Goal: Task Accomplishment & Management: Complete application form

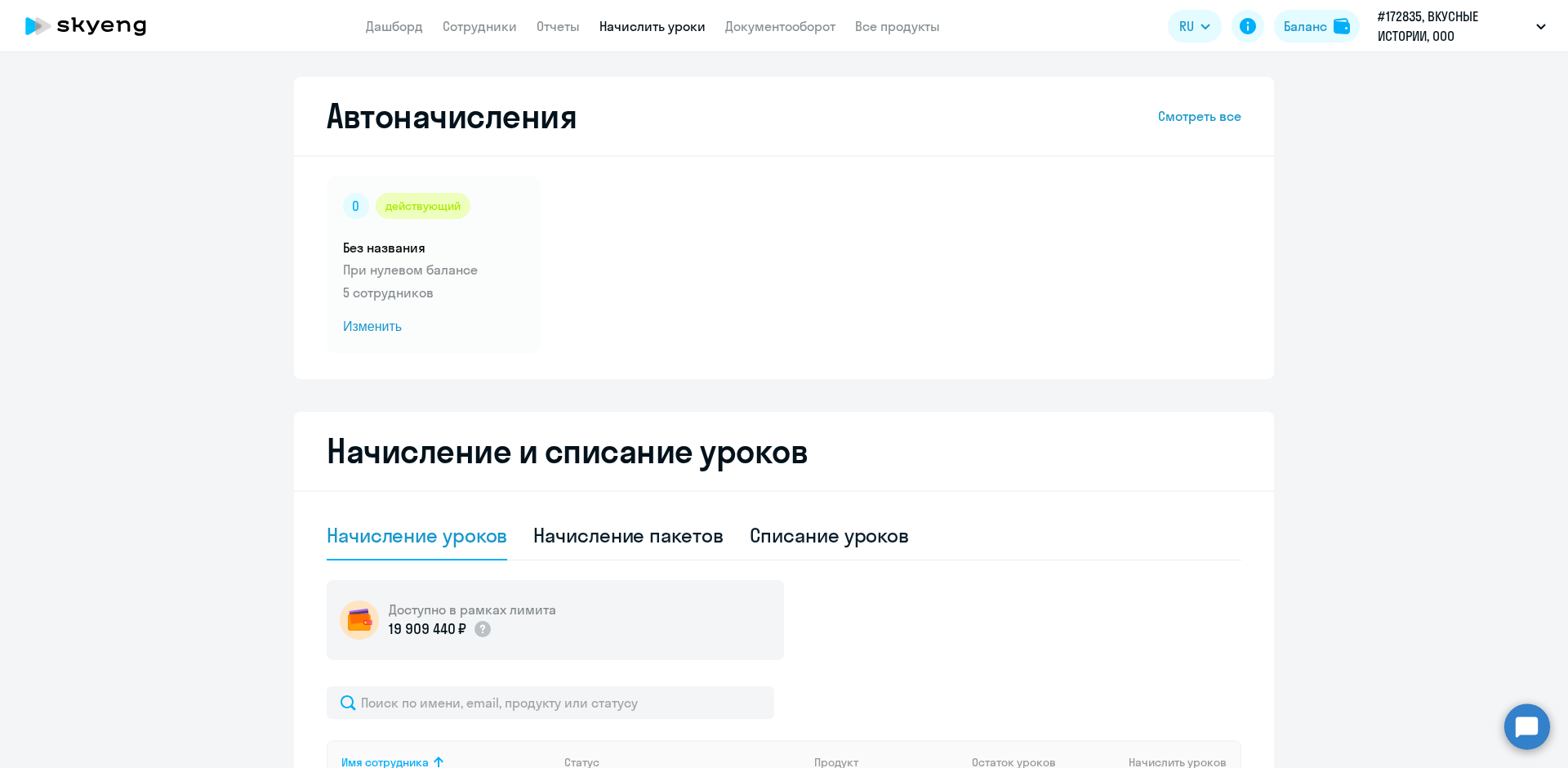
select select "10"
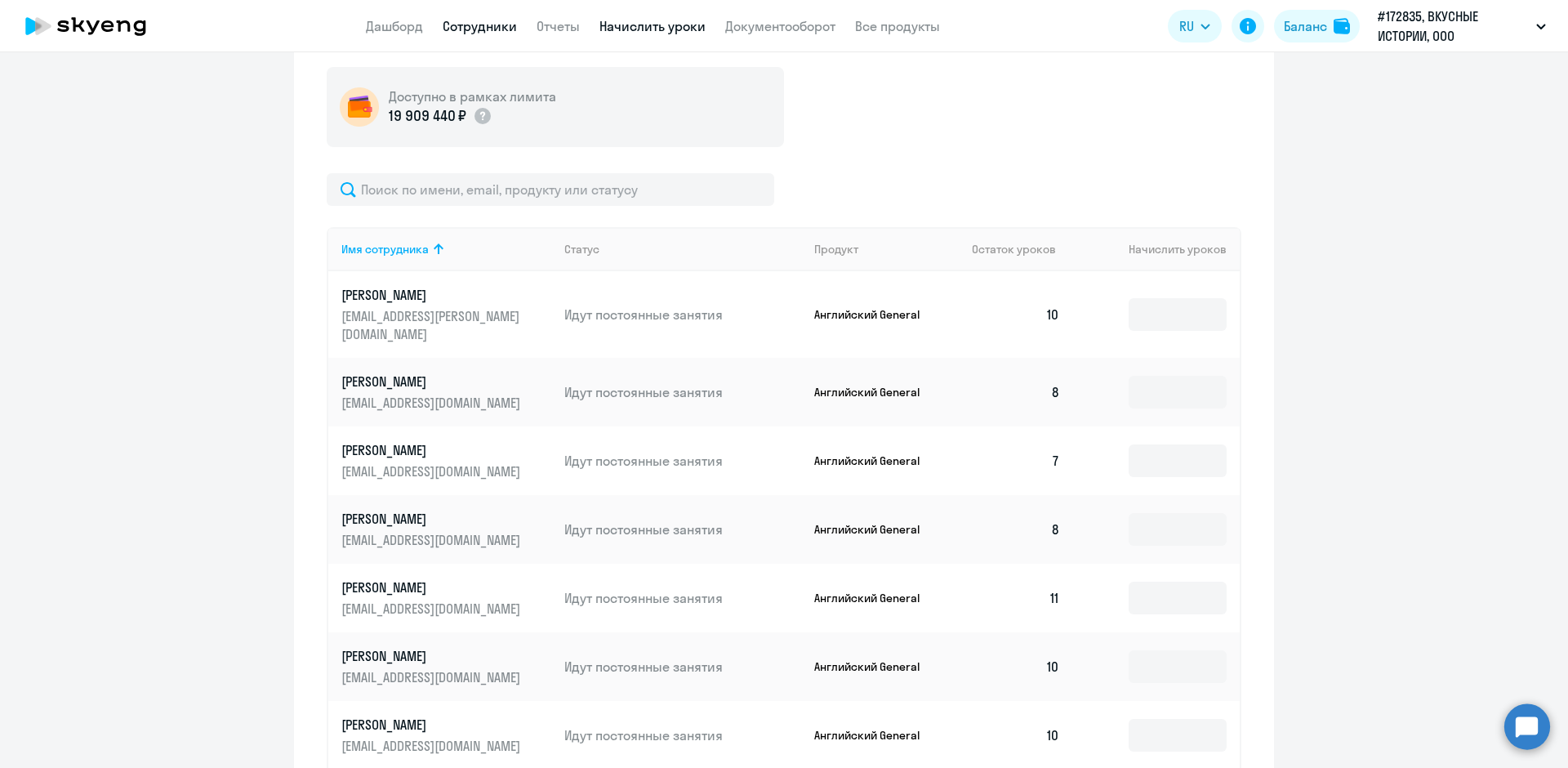
click at [459, 29] on link "Сотрудники" at bounding box center [480, 26] width 74 height 16
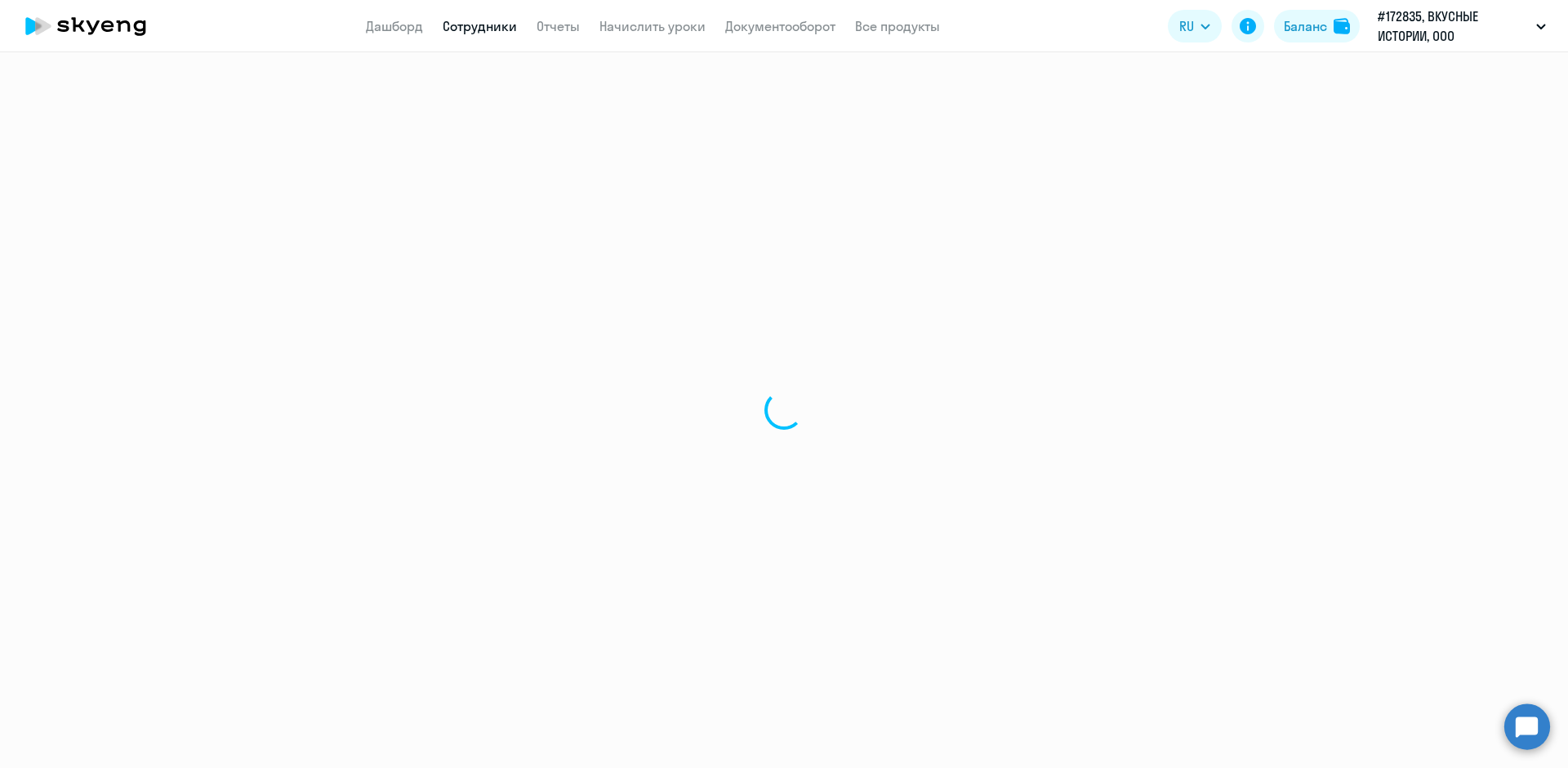
select select "30"
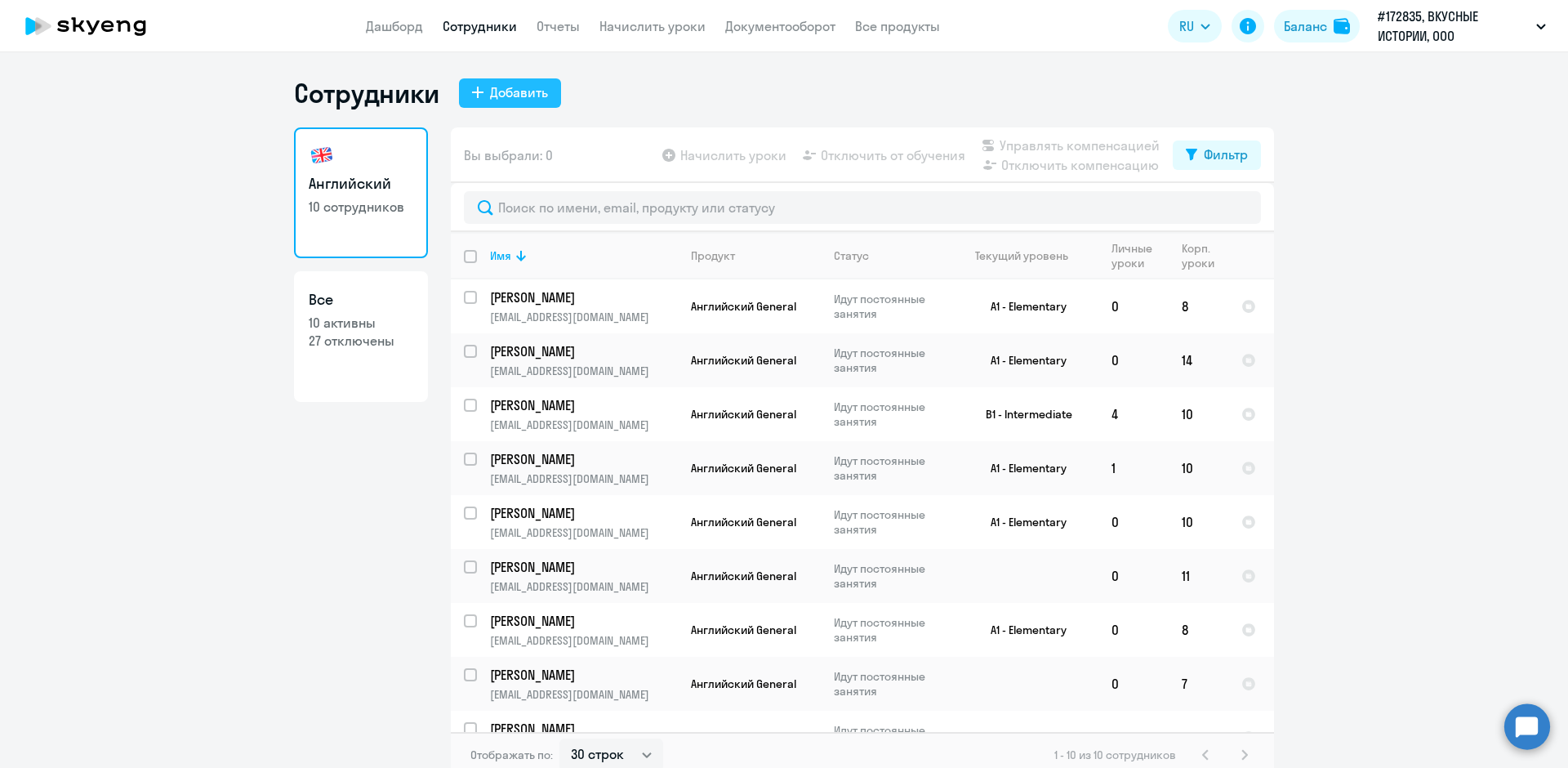
click at [499, 96] on div "Добавить" at bounding box center [519, 92] width 58 height 20
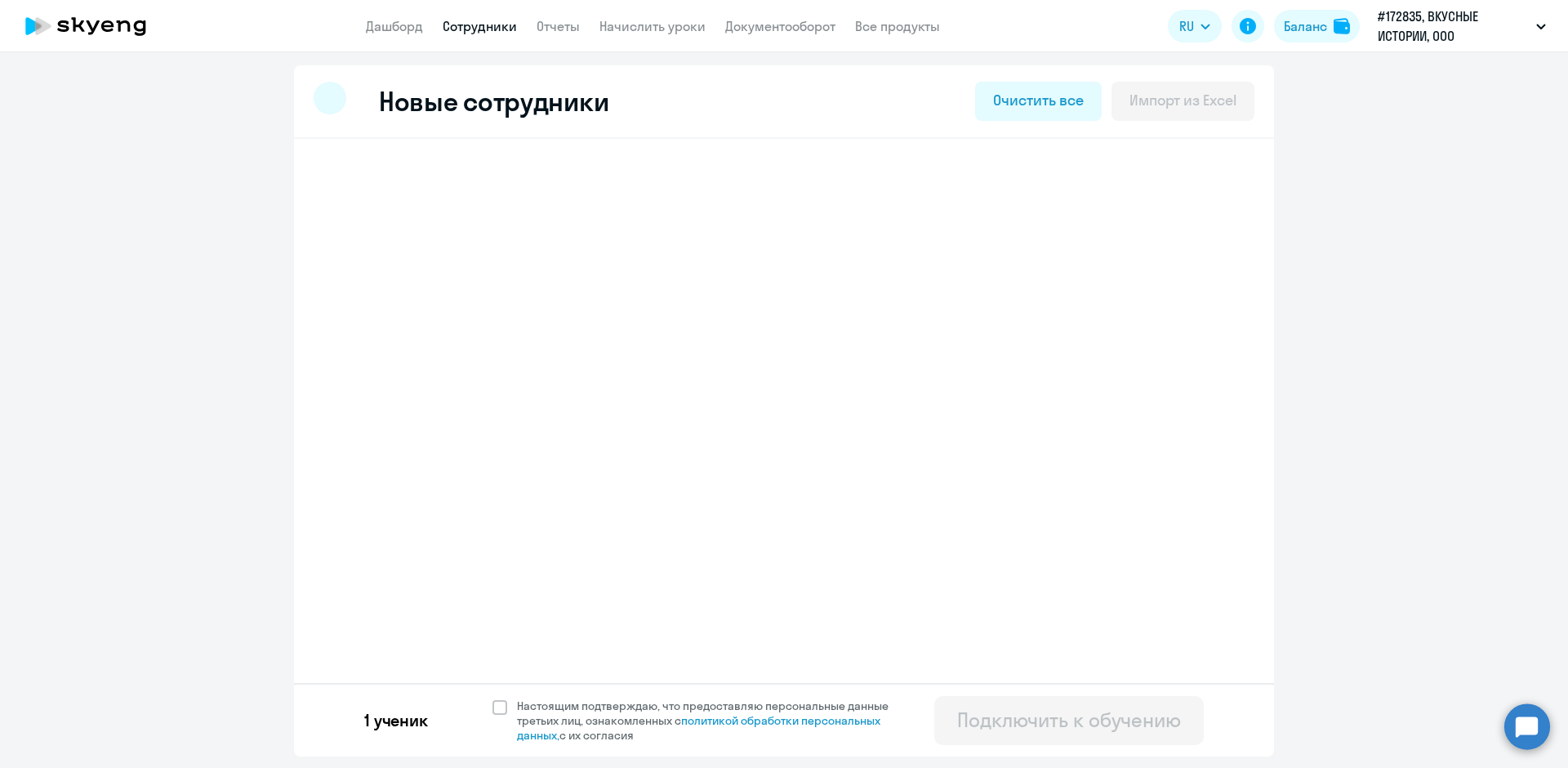
select select "english_adult_not_native_speaker"
select select "3"
click at [395, 251] on span "Добавить ученика" at bounding box center [451, 254] width 113 height 18
select select "english_adult_not_native_speaker"
select select "3"
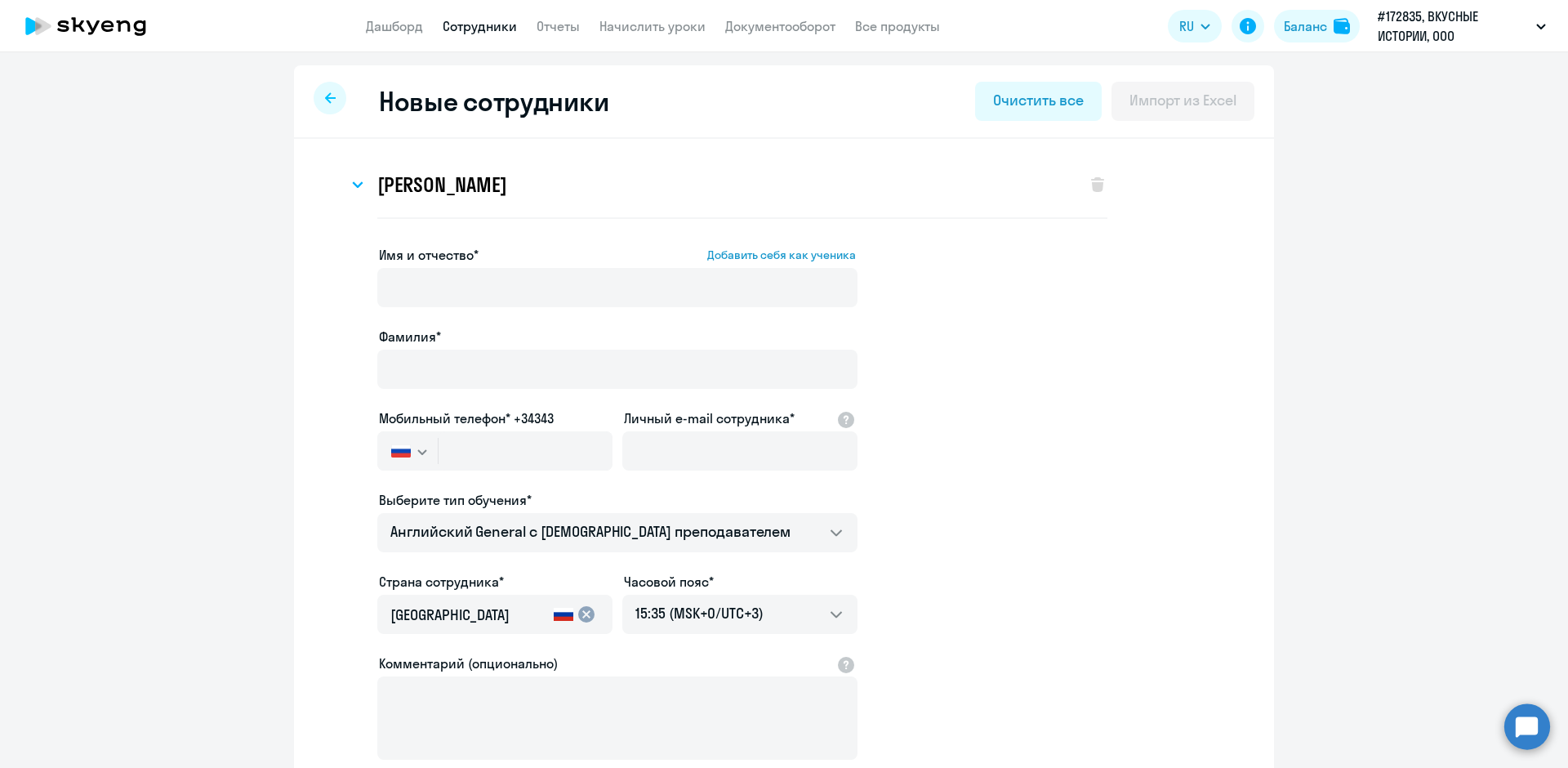
click at [325, 103] on icon at bounding box center [331, 98] width 11 height 12
select select "30"
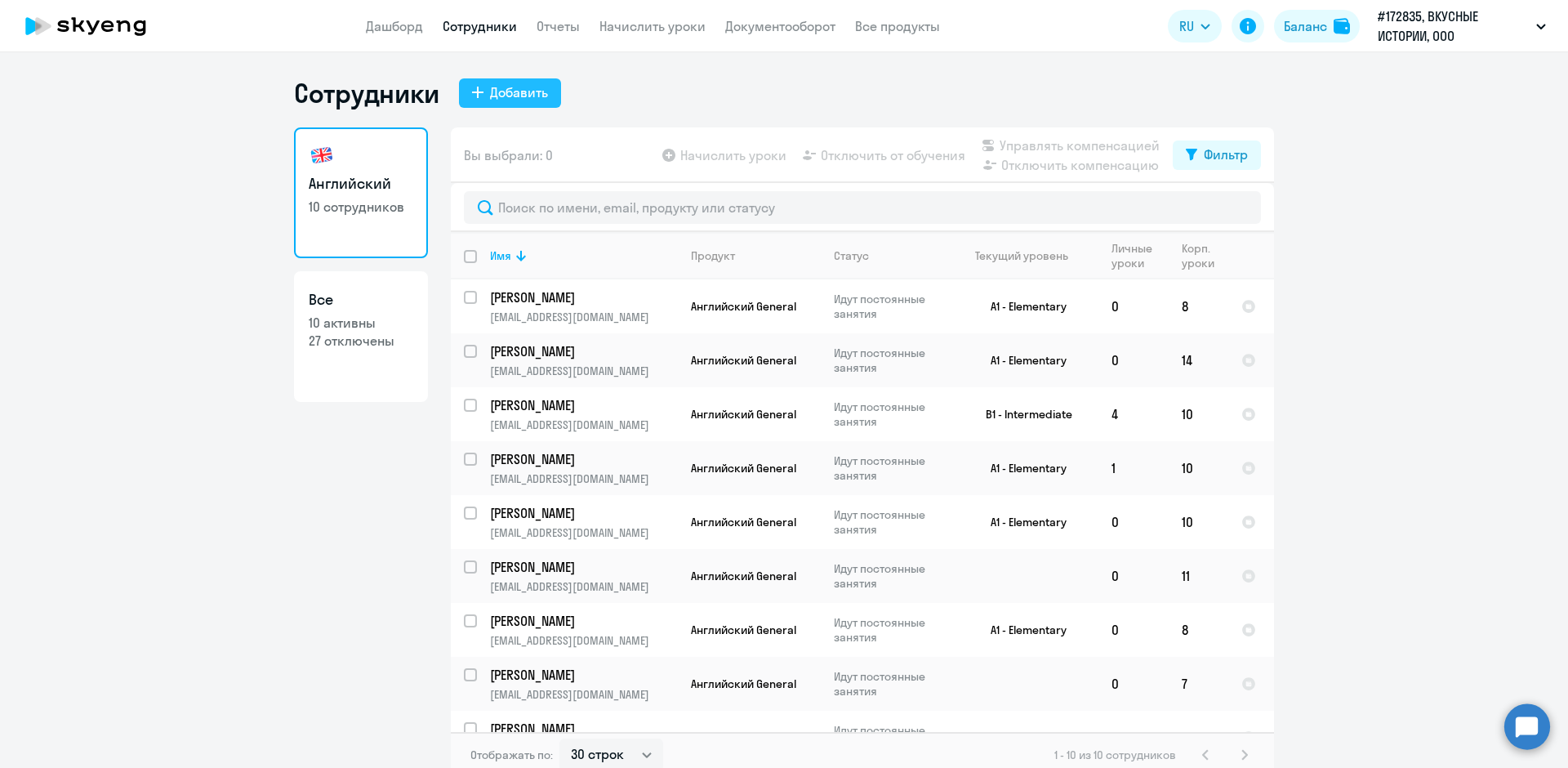
click at [490, 89] on div "Добавить" at bounding box center [519, 92] width 58 height 20
select select "english_adult_not_native_speaker"
select select "3"
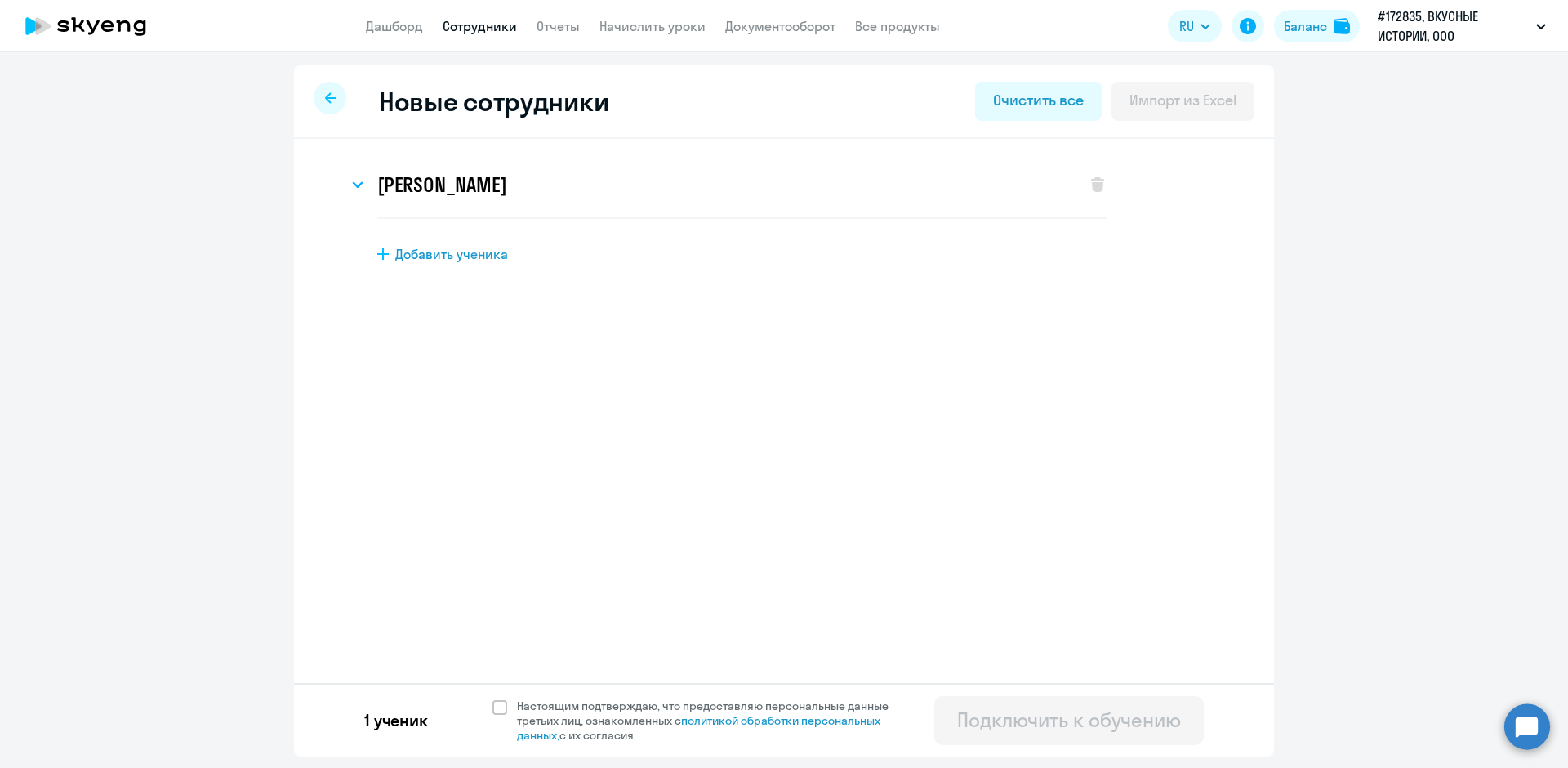
click at [463, 258] on span "Добавить ученика" at bounding box center [451, 254] width 113 height 18
select select "english_adult_not_native_speaker"
select select "3"
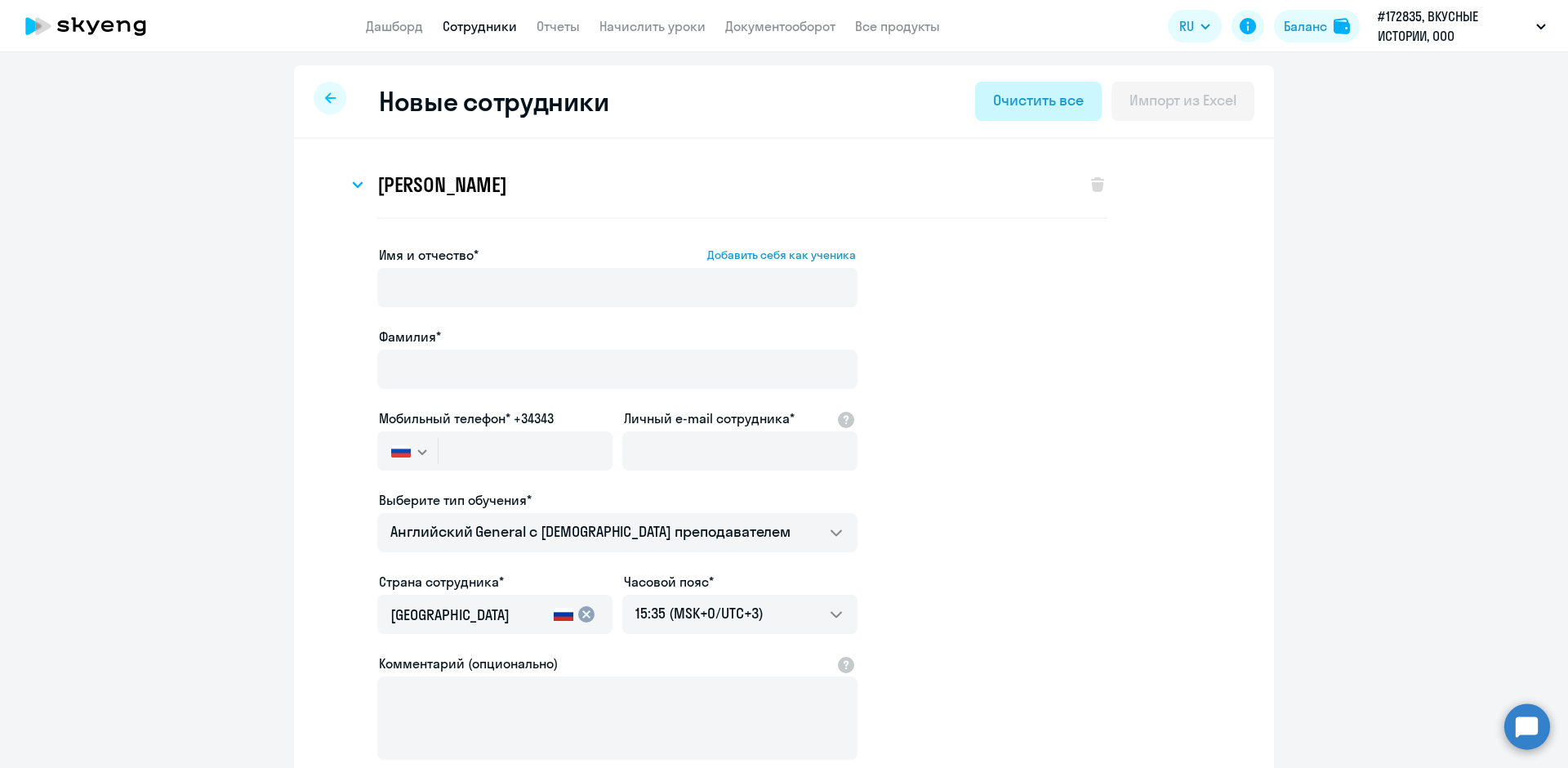
click at [1032, 94] on div "Очистить все" at bounding box center [1038, 99] width 89 height 21
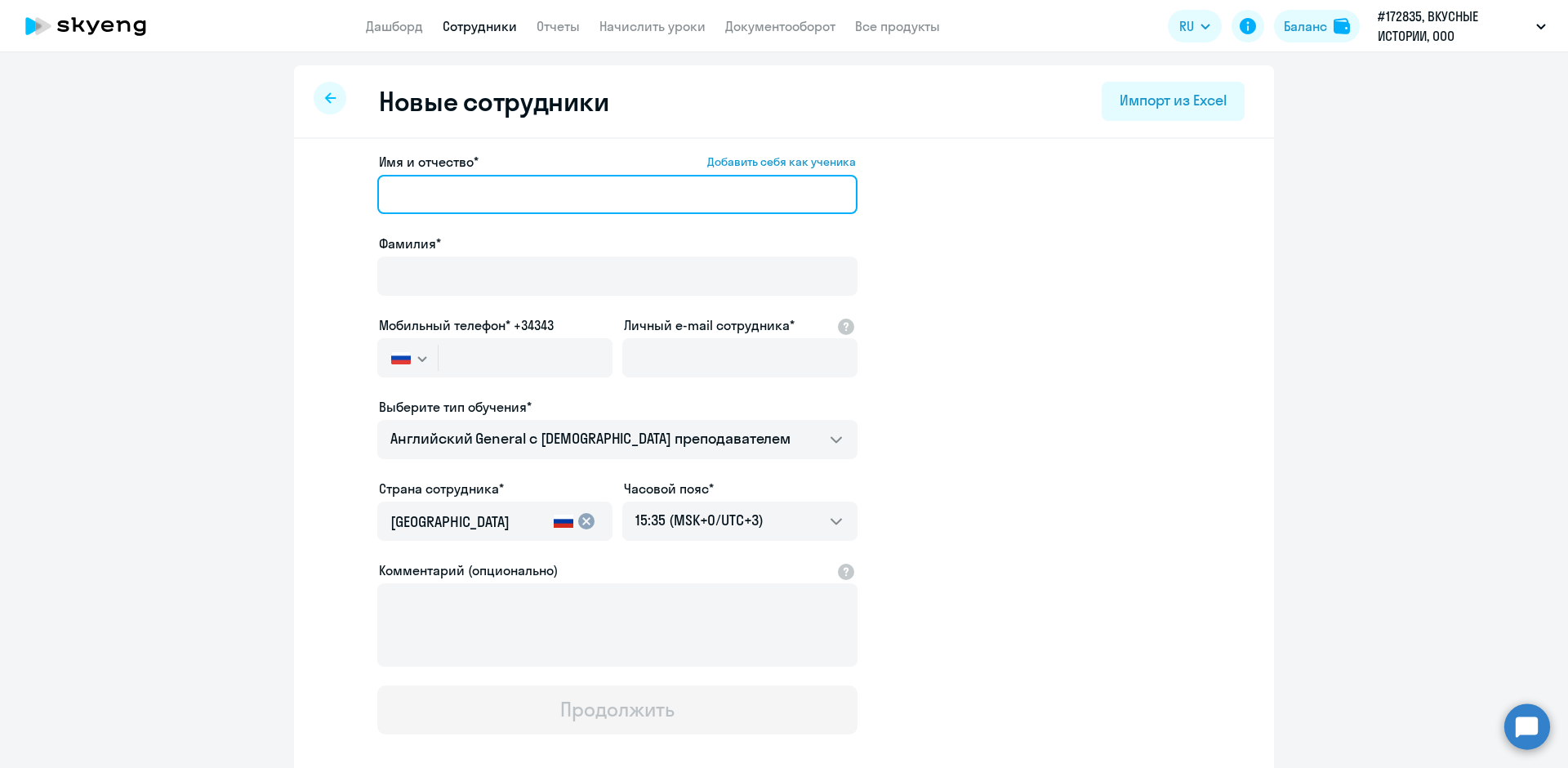
click at [404, 189] on input "Имя и отчество* Добавить себя как ученика" at bounding box center [617, 193] width 480 height 39
type input "Вероника"
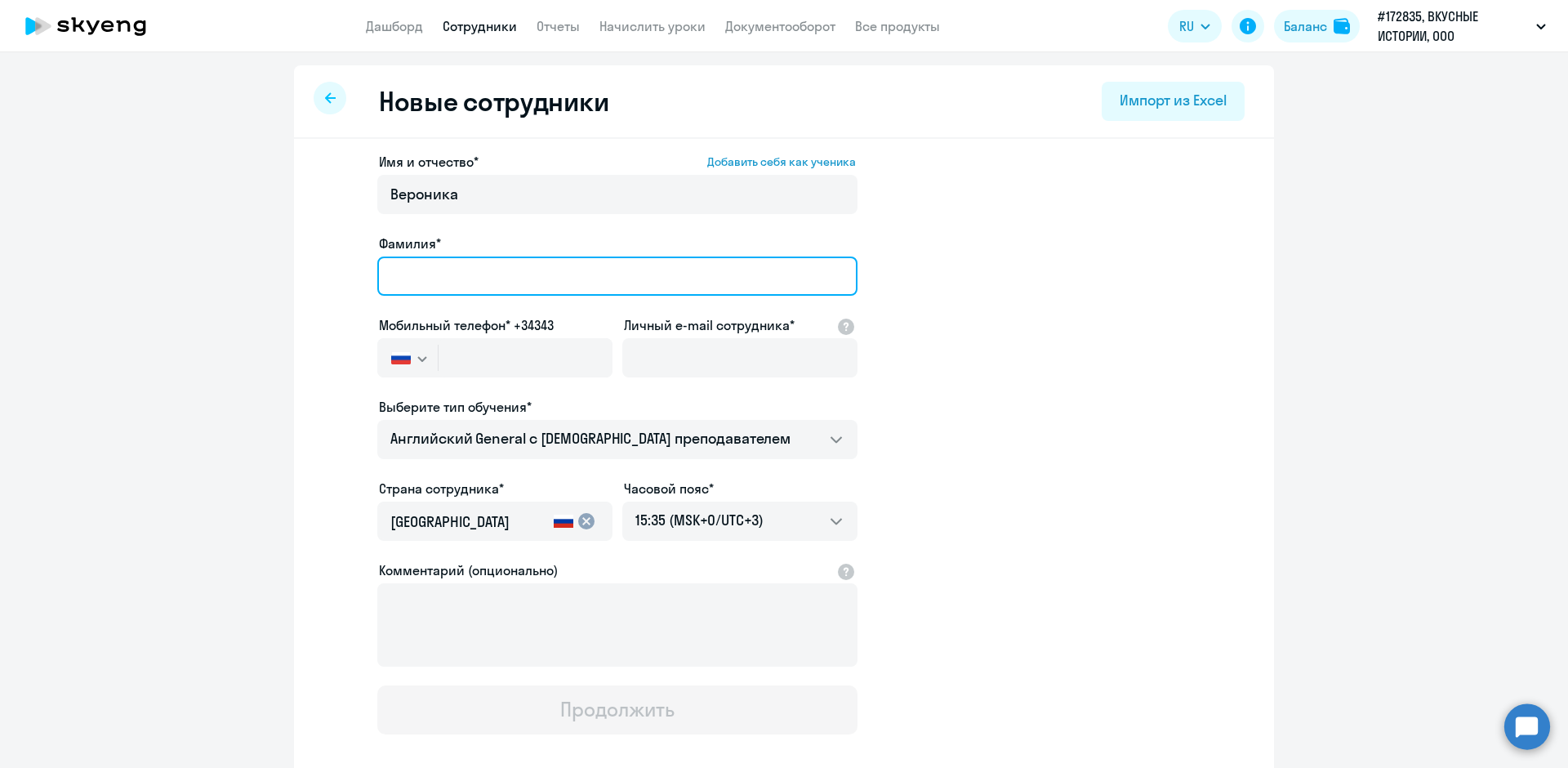
click at [401, 278] on input "Фамилия*" at bounding box center [617, 276] width 480 height 39
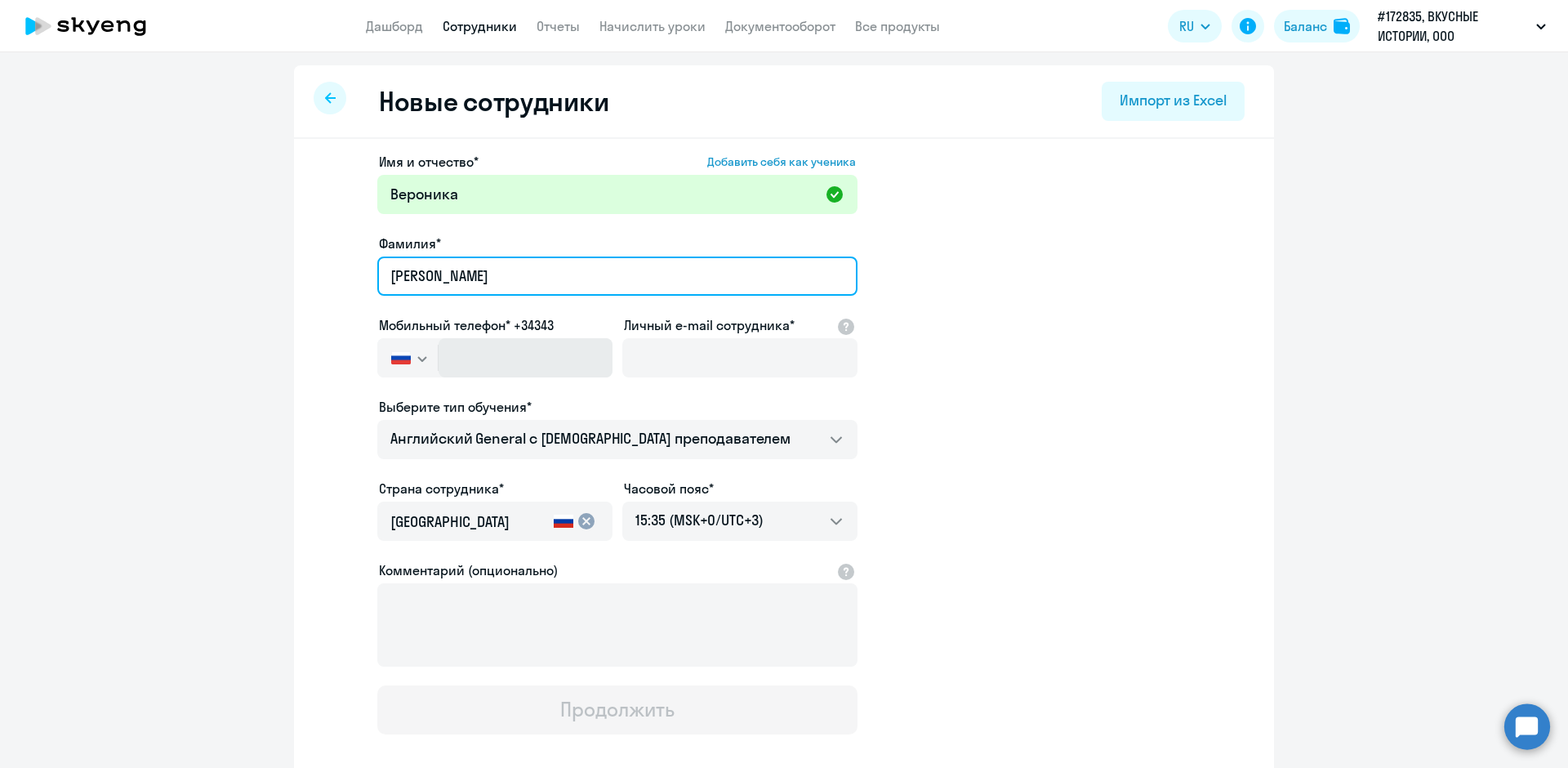
type input "[PERSON_NAME]"
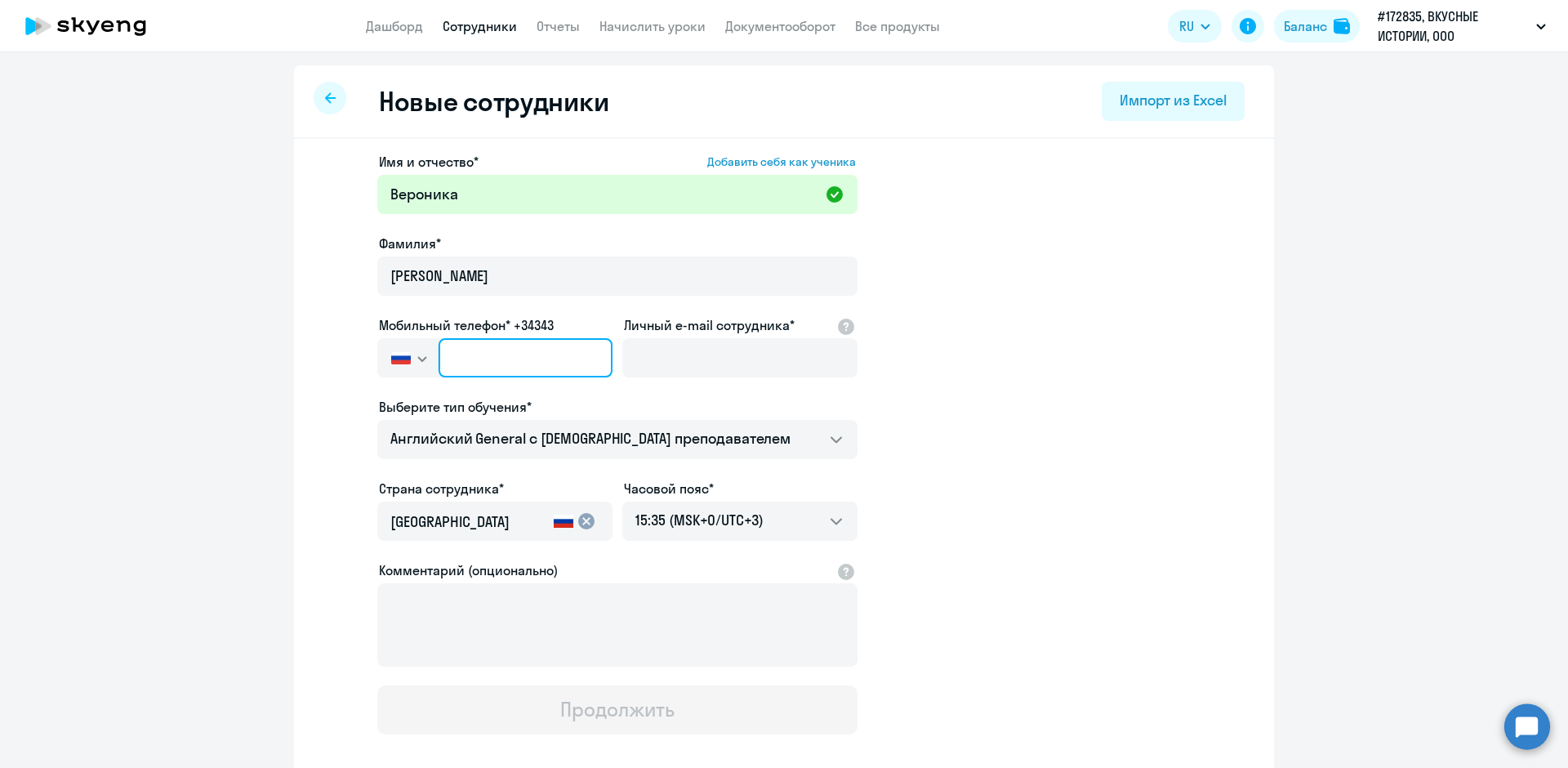
click at [453, 356] on input "text" at bounding box center [525, 357] width 174 height 39
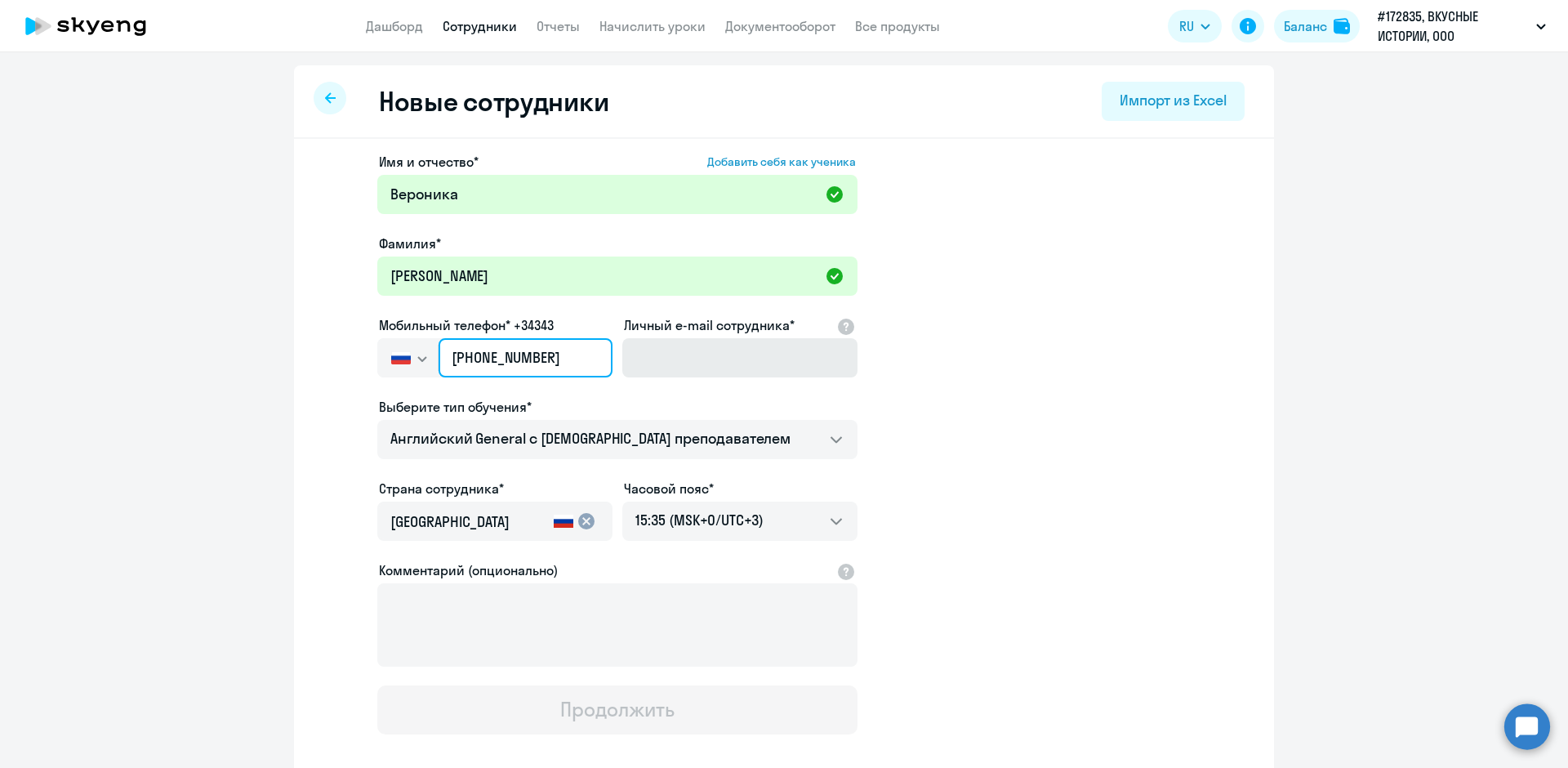
type input "[PHONE_NUMBER]"
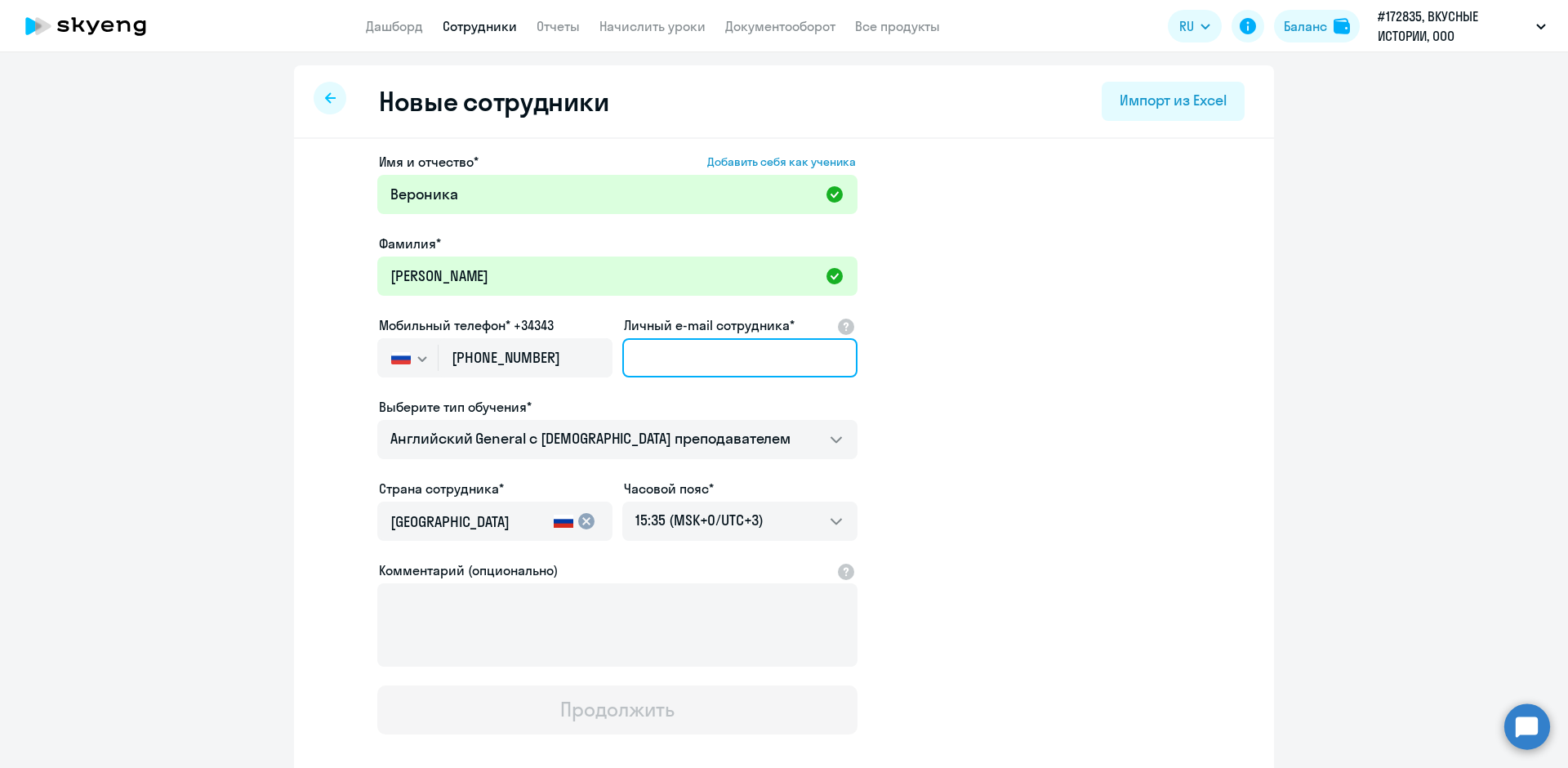
click at [644, 355] on input "Личный e-mail сотрудника*" at bounding box center [740, 357] width 235 height 39
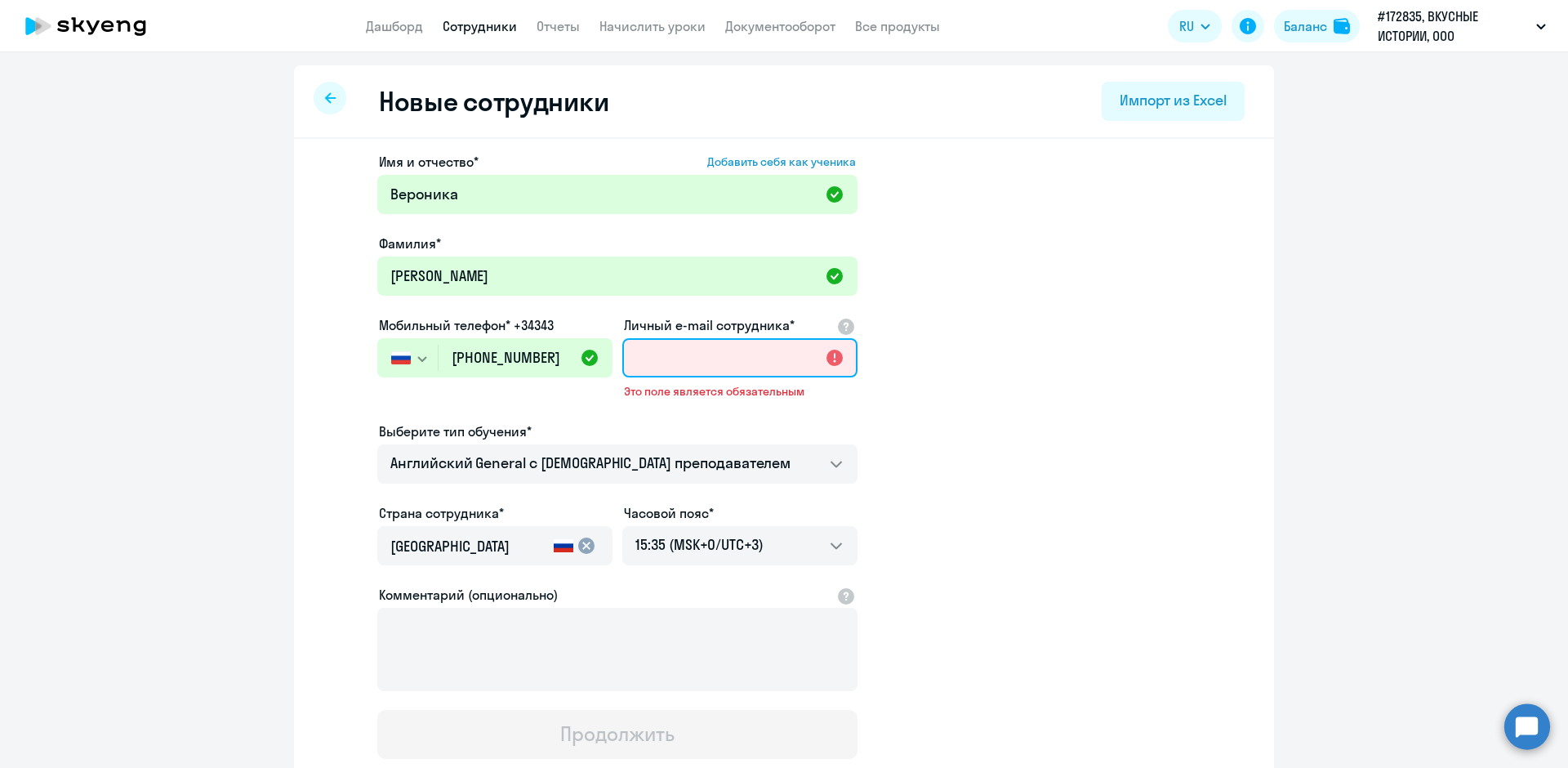
paste input "[EMAIL_ADDRESS][DOMAIN_NAME]"
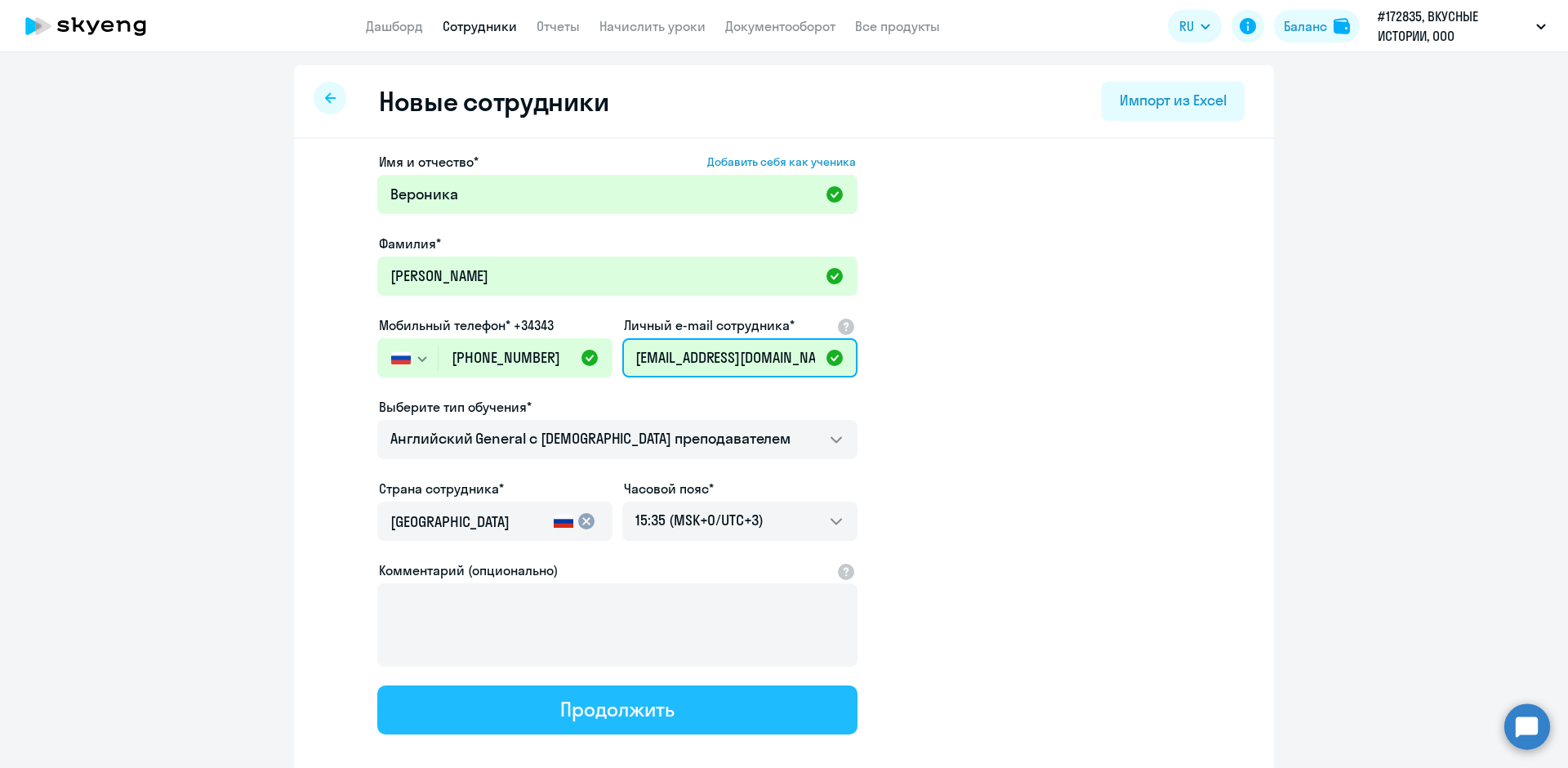
type input "[EMAIL_ADDRESS][DOMAIN_NAME]"
click at [530, 708] on button "Продолжить" at bounding box center [617, 709] width 480 height 49
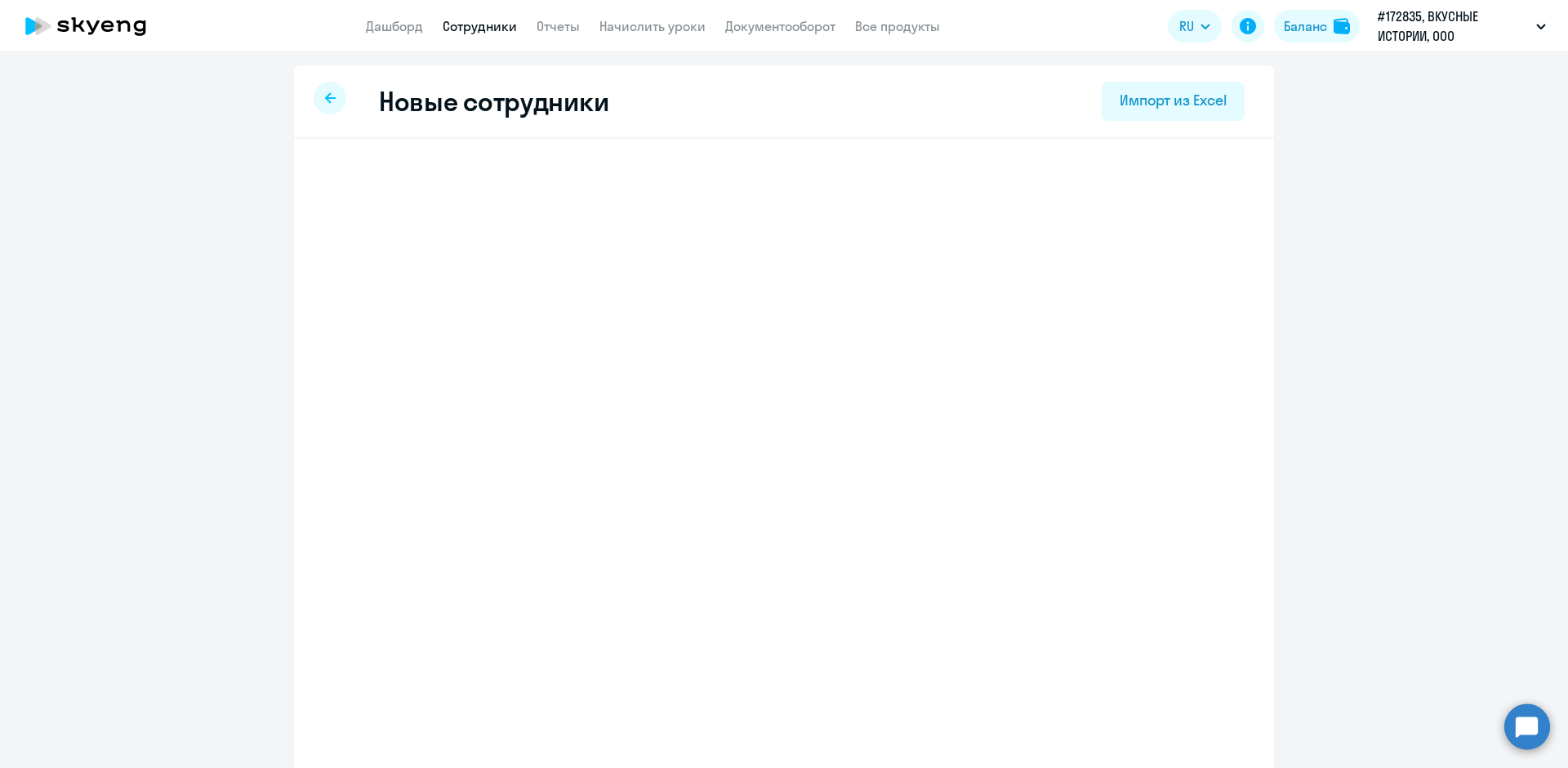
select select "english_adult_not_native_speaker"
select select "3"
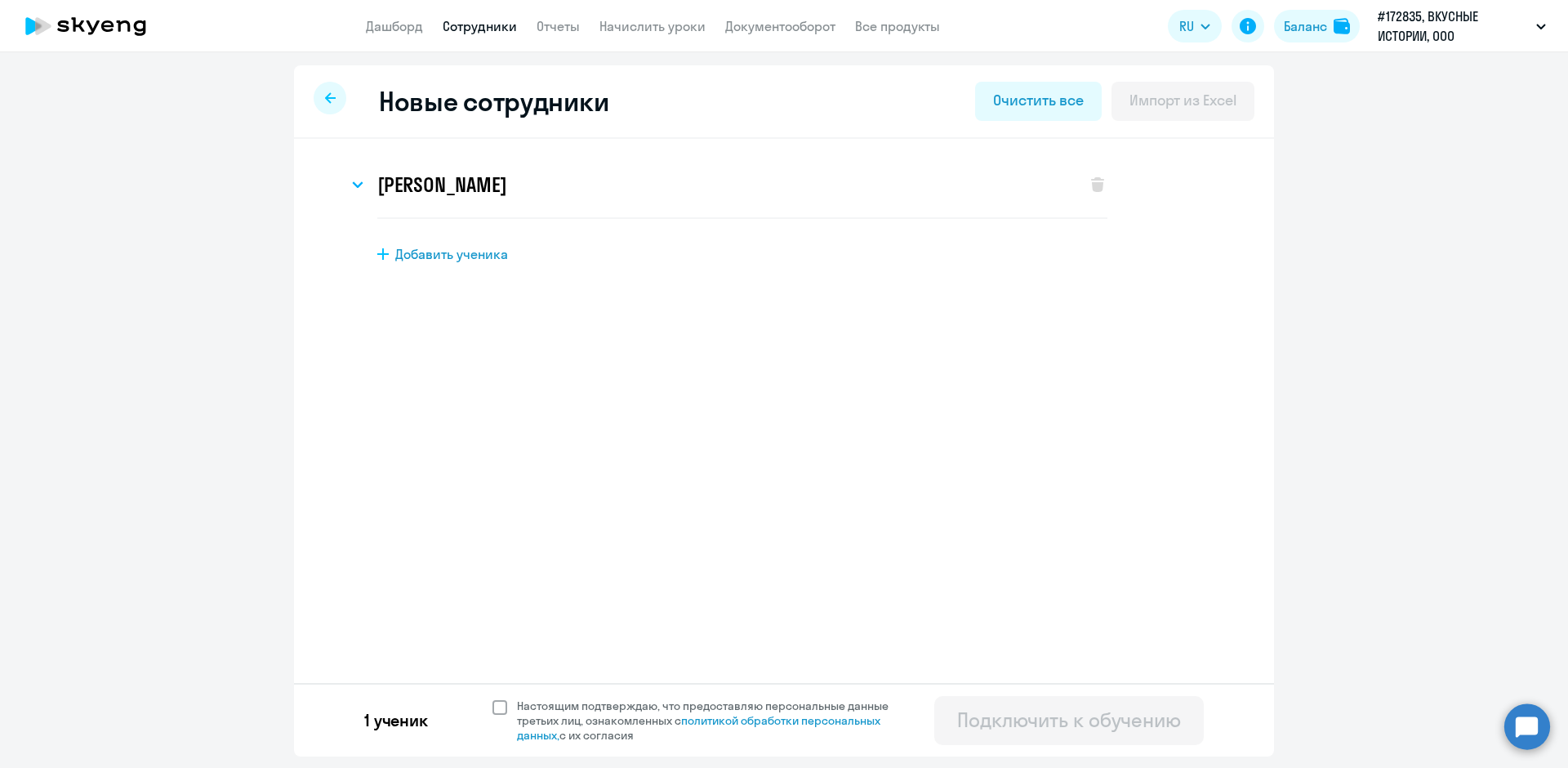
click at [496, 708] on span at bounding box center [500, 707] width 14 height 14
click at [493, 698] on input "Настоящим подтверждаю, что предоставляю персональные данные третьих лиц, ознако…" at bounding box center [492, 698] width 1 height 1
checkbox input "true"
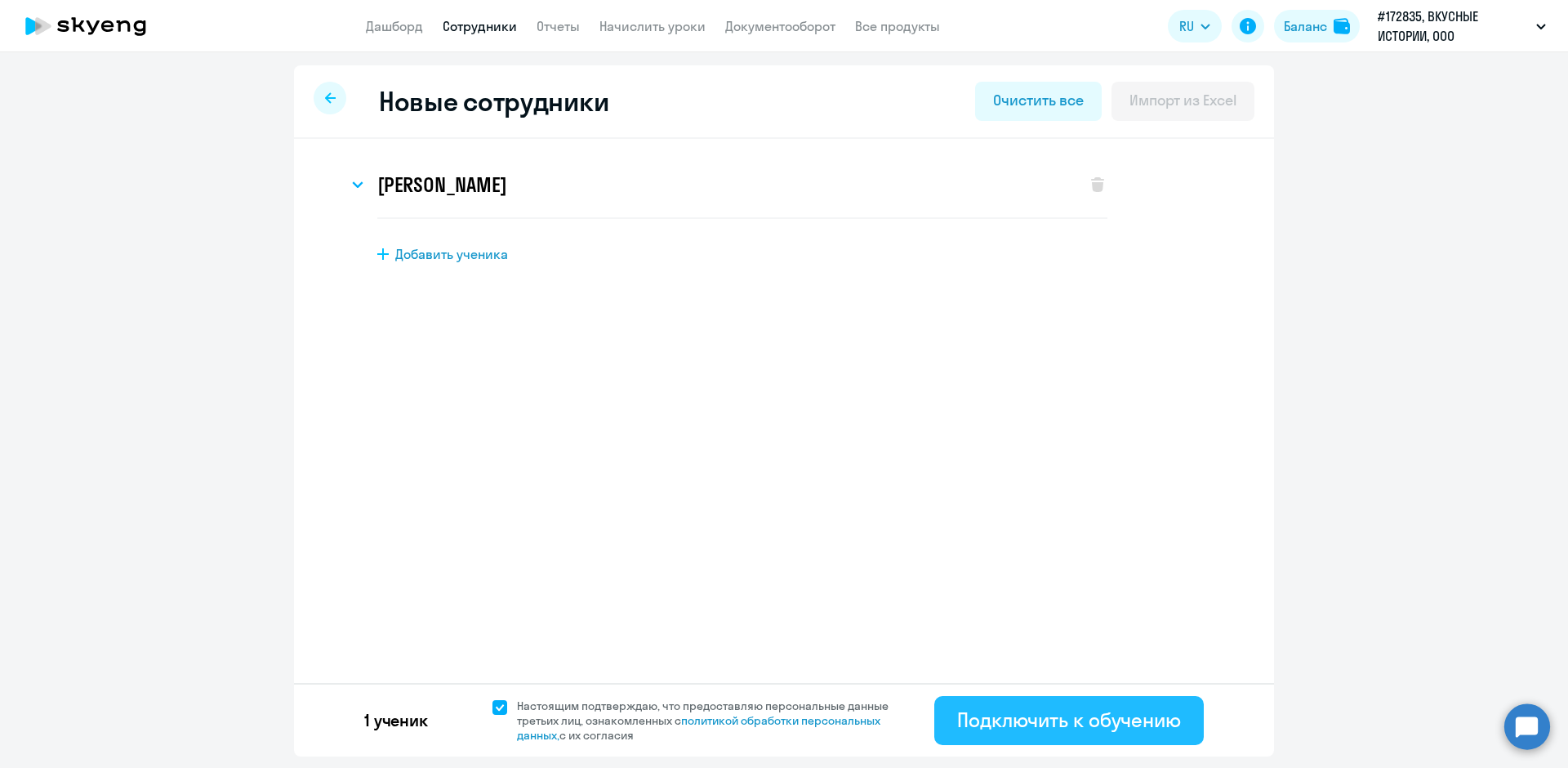
click at [1080, 726] on div "Подключить к обучению" at bounding box center [1069, 719] width 224 height 26
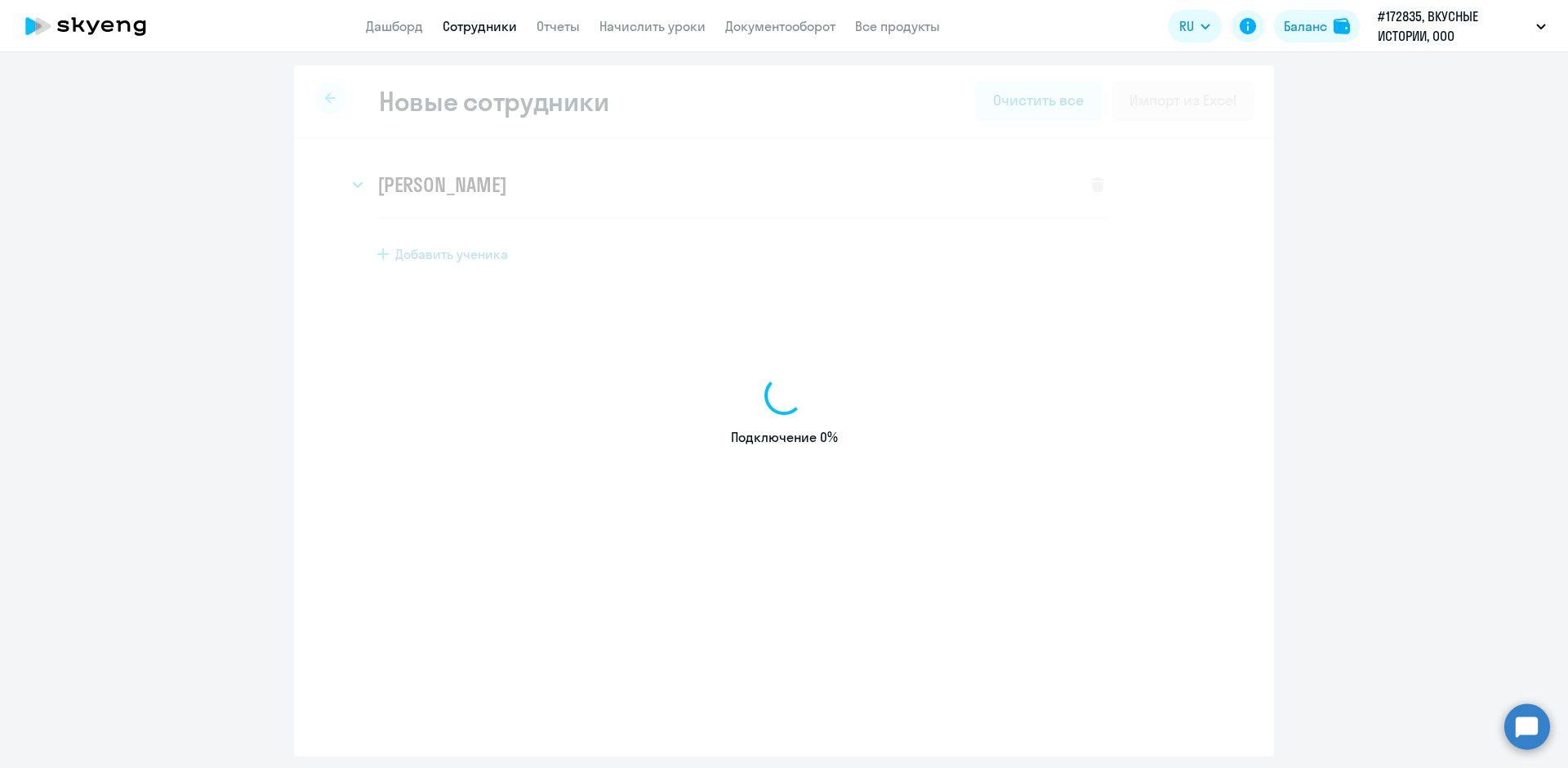
select select "english_adult_not_native_speaker"
select select "3"
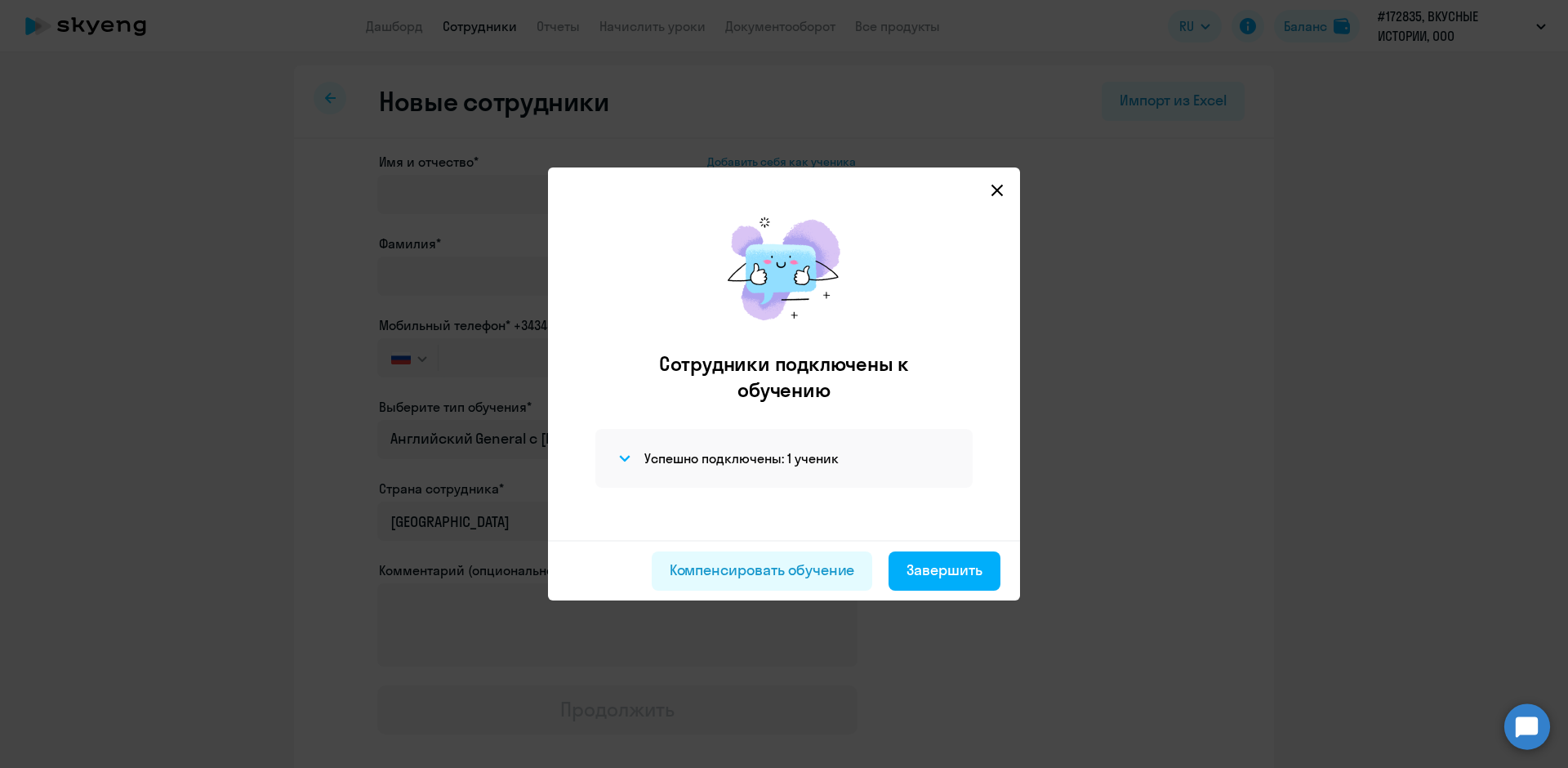
click at [998, 188] on icon at bounding box center [997, 190] width 13 height 13
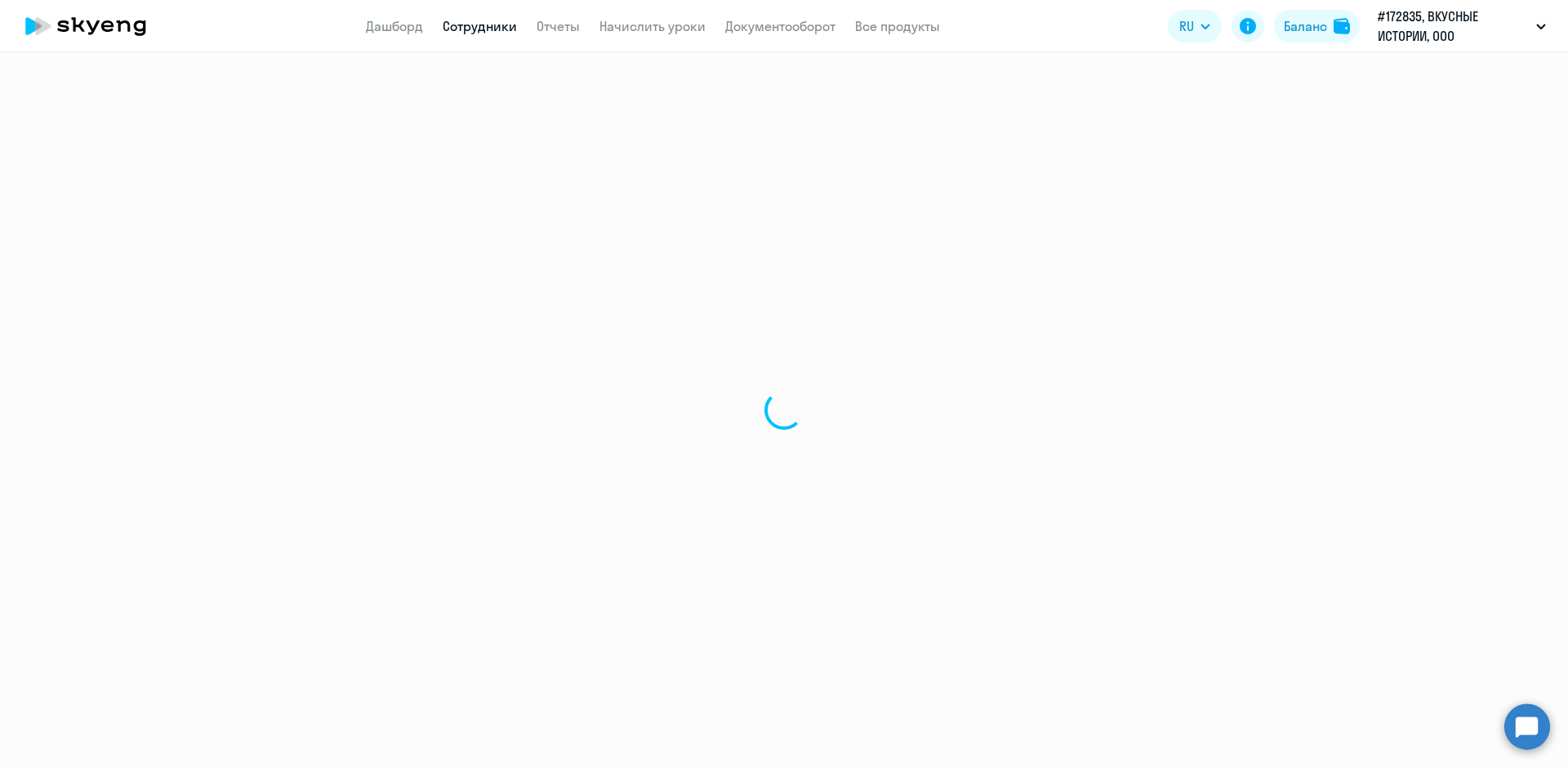
select select "30"
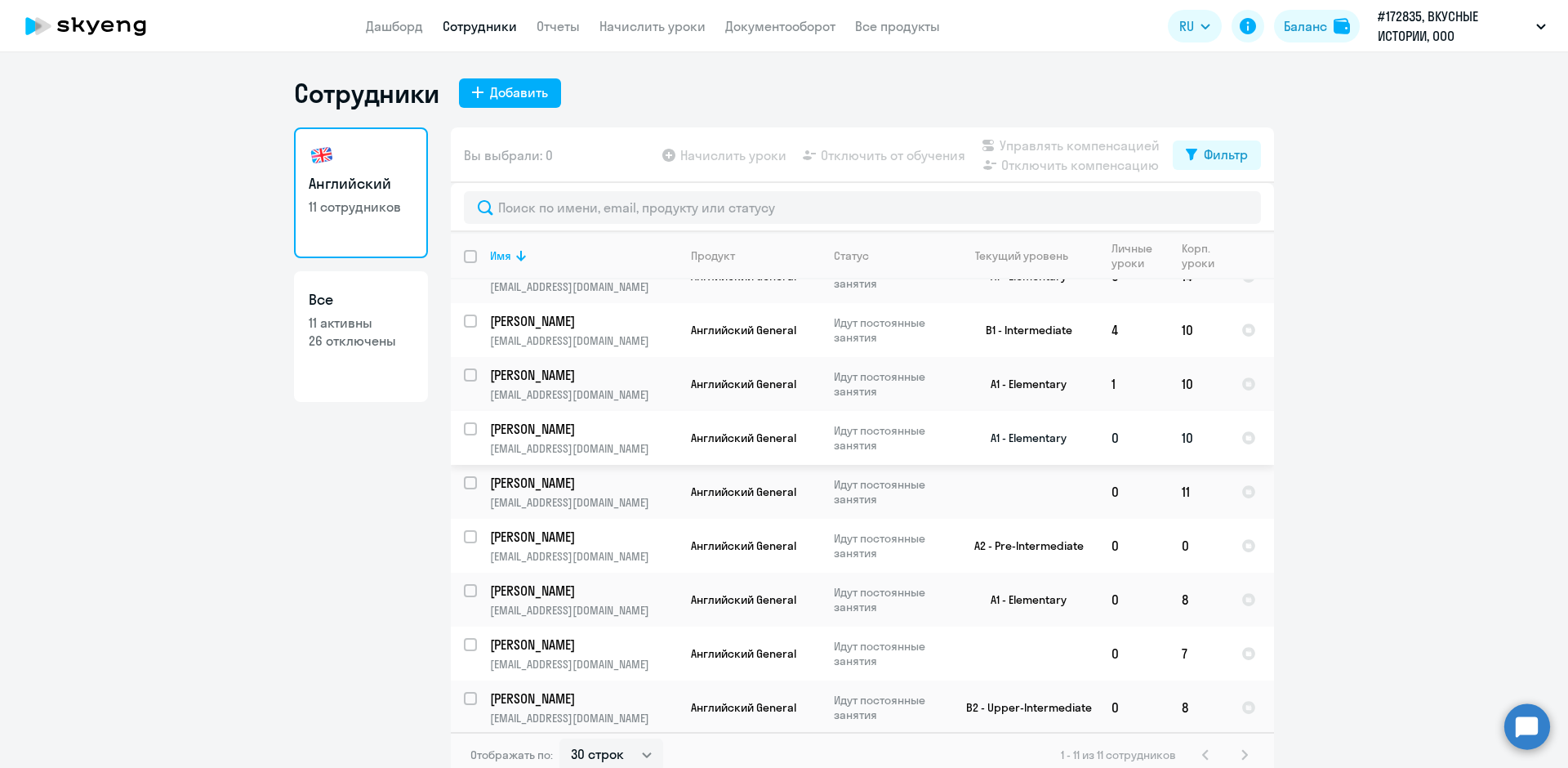
scroll to position [140, 0]
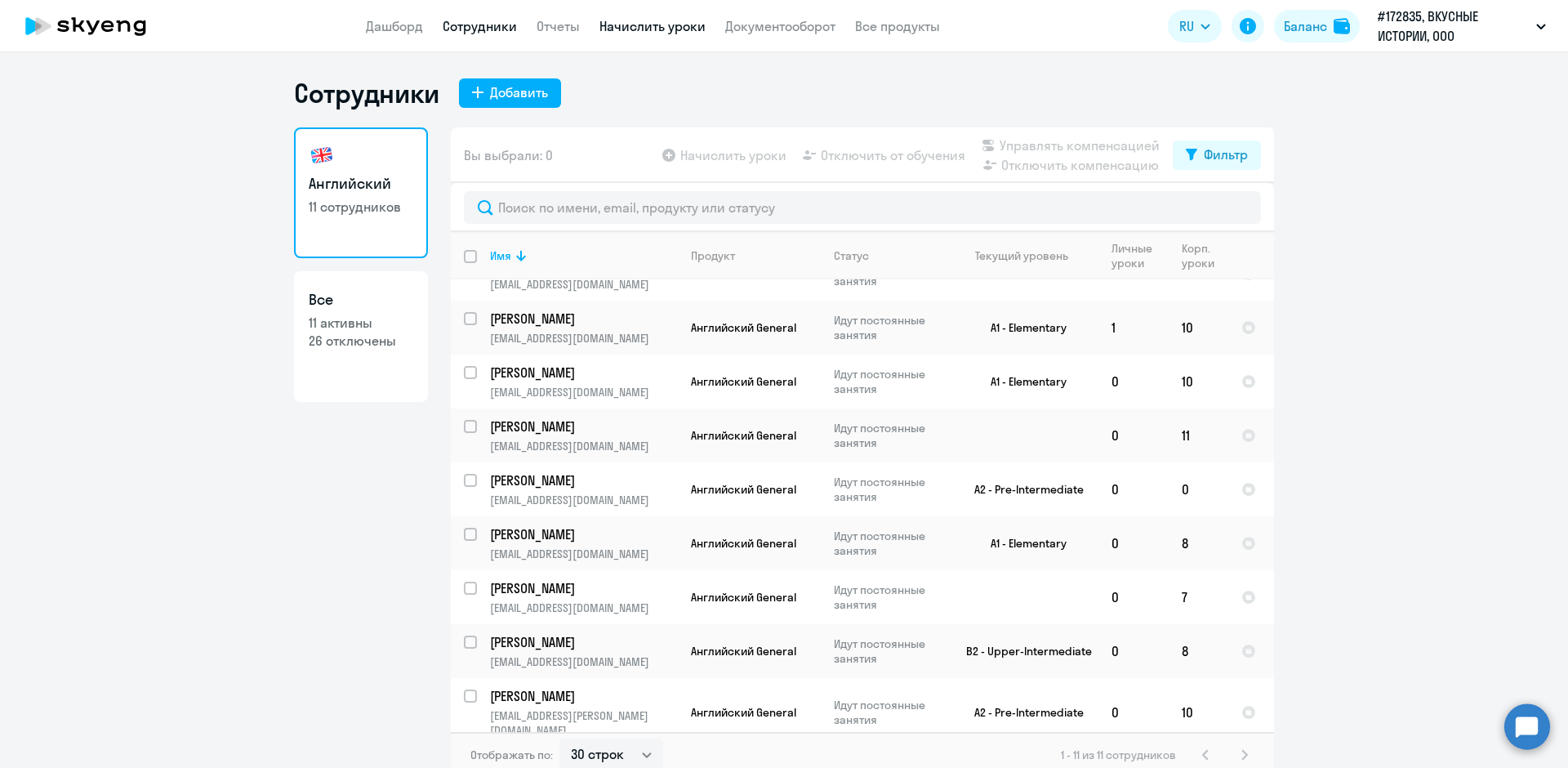
click at [660, 29] on link "Начислить уроки" at bounding box center [652, 26] width 106 height 16
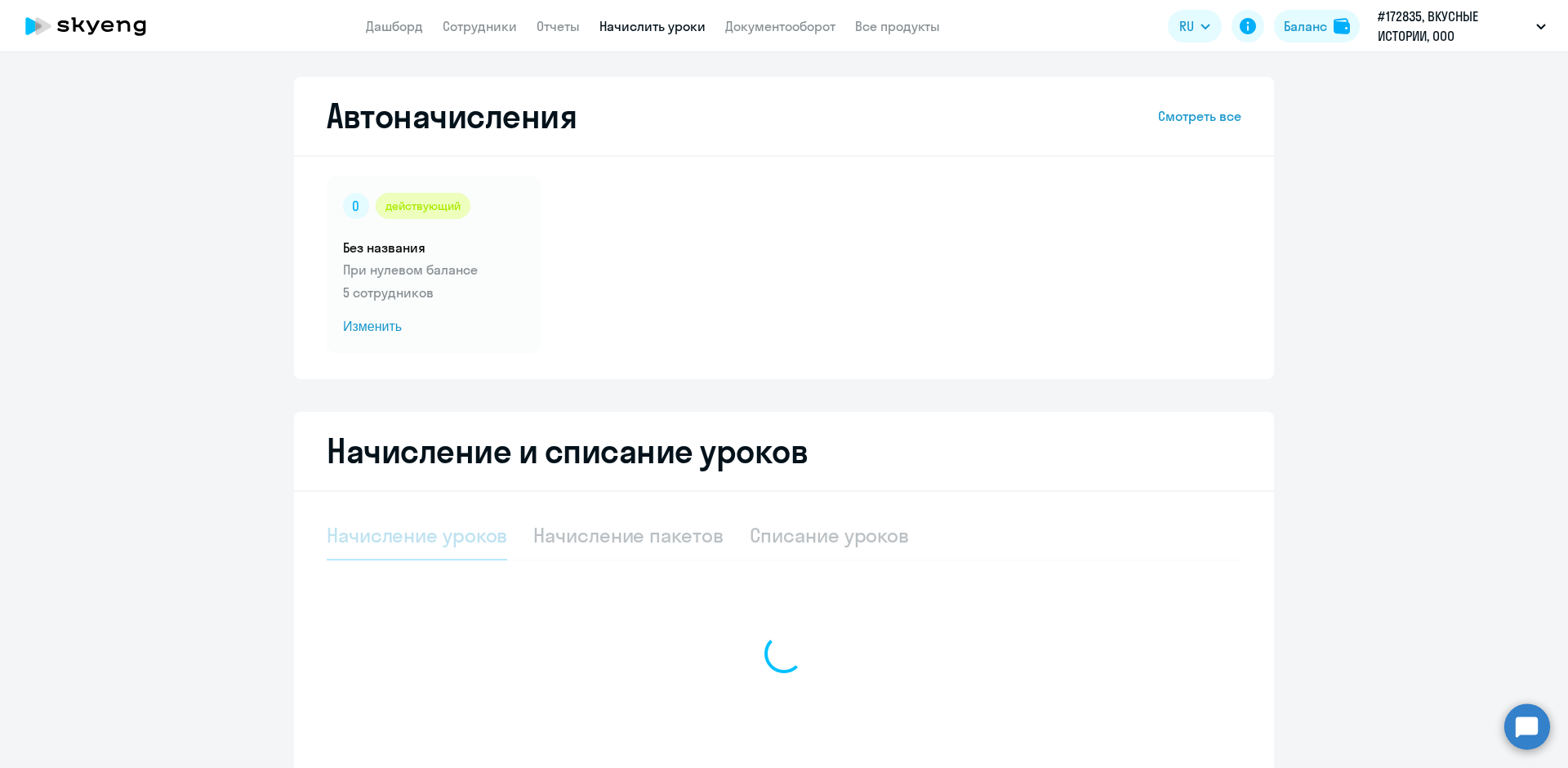
select select "10"
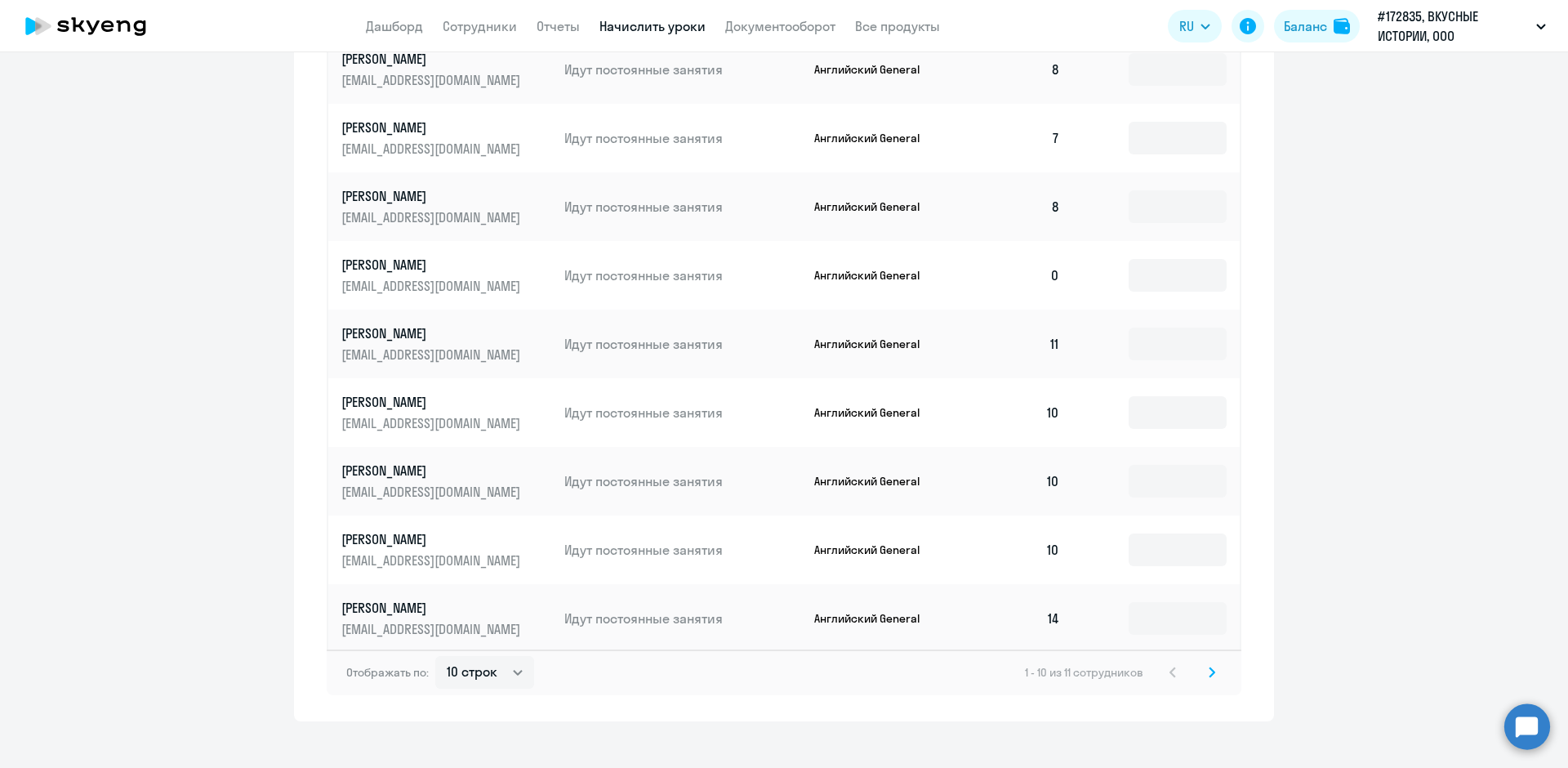
scroll to position [839, 0]
click at [1151, 255] on input at bounding box center [1178, 271] width 98 height 33
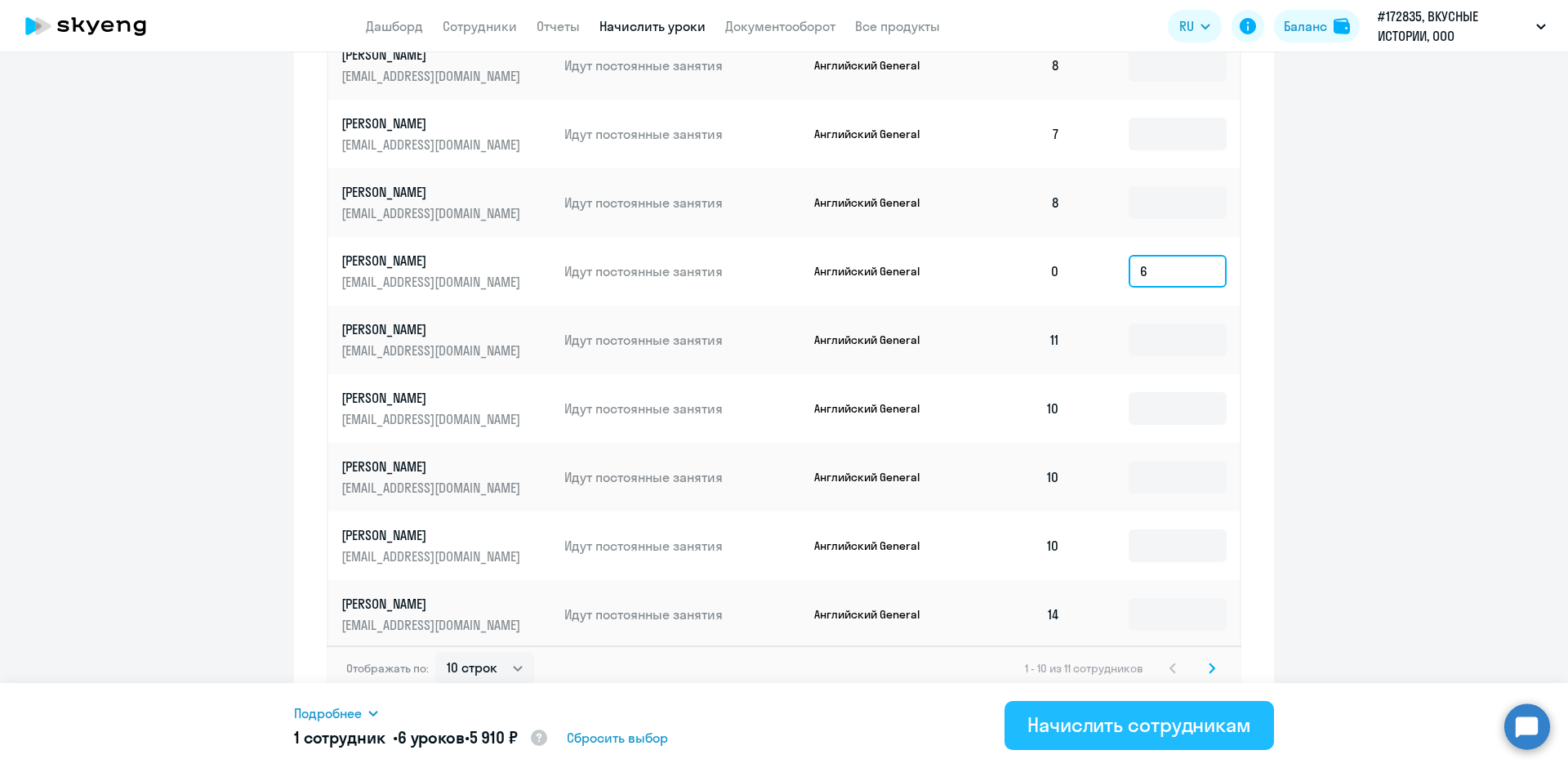
type input "6"
click at [1141, 724] on div "Начислить сотрудникам" at bounding box center [1140, 724] width 224 height 26
